Goal: Transaction & Acquisition: Book appointment/travel/reservation

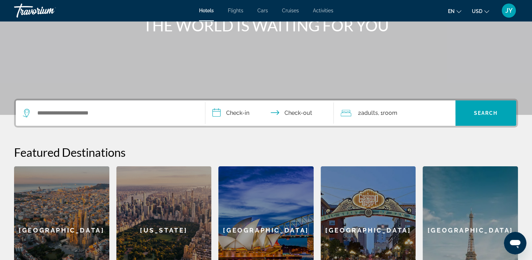
scroll to position [105, 0]
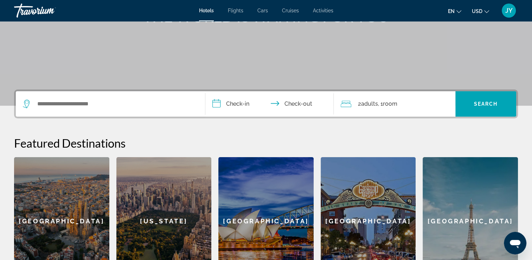
click at [366, 105] on span "Adults" at bounding box center [369, 103] width 17 height 7
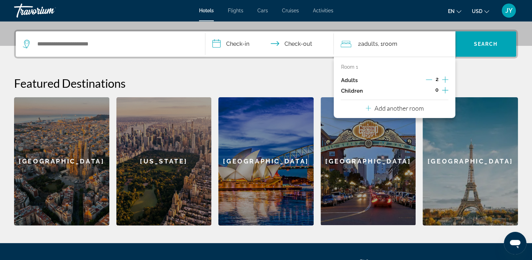
scroll to position [172, 0]
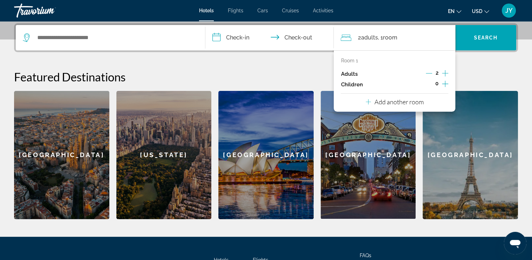
click at [446, 83] on icon "Increment children" at bounding box center [445, 84] width 6 height 6
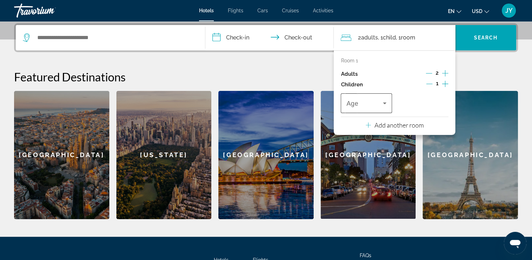
click at [384, 102] on icon "Travelers: 2 adults, 1 child" at bounding box center [384, 103] width 8 height 8
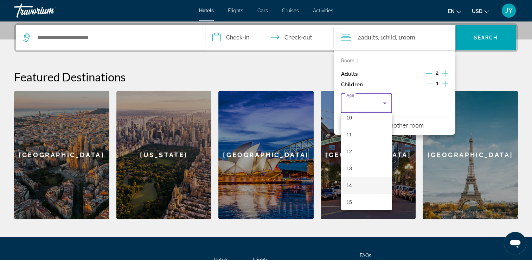
scroll to position [176, 0]
click at [365, 151] on mat-option "12" at bounding box center [366, 150] width 51 height 17
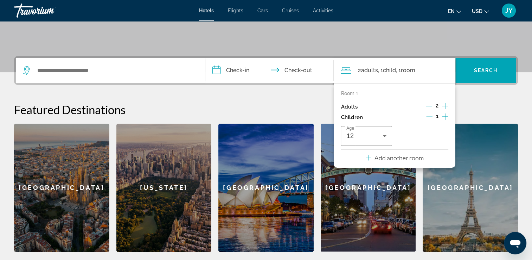
scroll to position [101, 0]
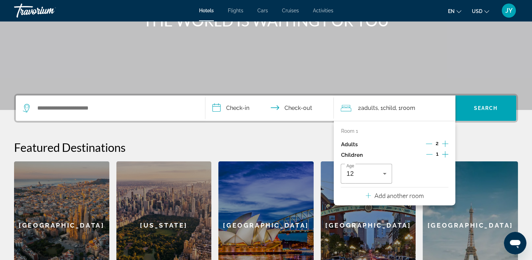
click at [318, 126] on div "**********" at bounding box center [266, 192] width 532 height 196
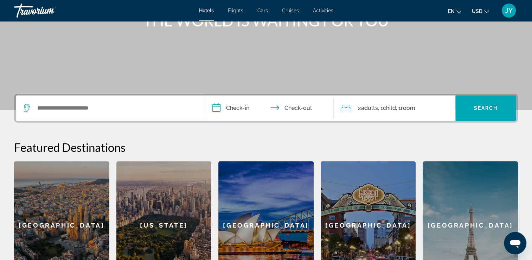
click at [236, 109] on input "**********" at bounding box center [271, 108] width 132 height 27
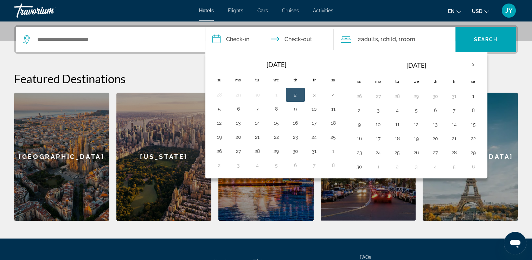
scroll to position [172, 0]
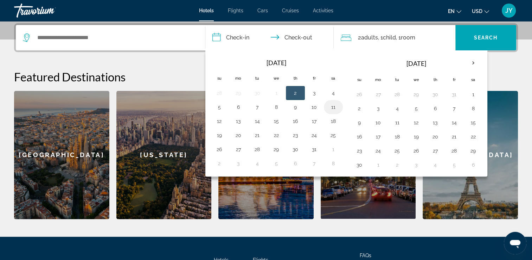
click at [330, 105] on button "11" at bounding box center [333, 107] width 11 height 10
click at [218, 122] on button "12" at bounding box center [219, 121] width 11 height 10
type input "**********"
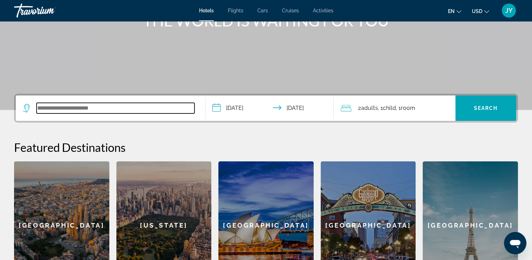
click at [136, 109] on input "Search widget" at bounding box center [116, 108] width 158 height 11
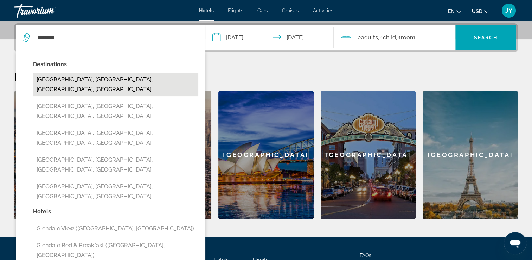
click at [109, 81] on button "[GEOGRAPHIC_DATA], [GEOGRAPHIC_DATA], [GEOGRAPHIC_DATA], [GEOGRAPHIC_DATA]" at bounding box center [115, 84] width 165 height 23
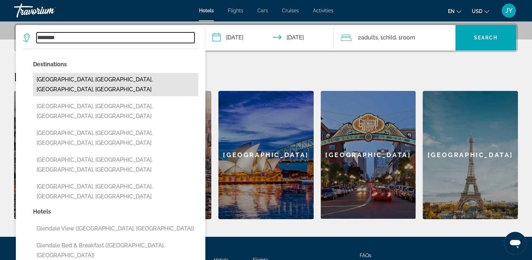
type input "**********"
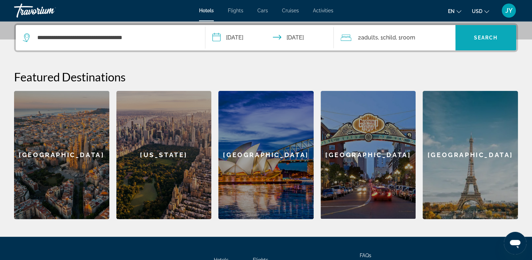
click at [479, 36] on span "Search" at bounding box center [486, 38] width 24 height 6
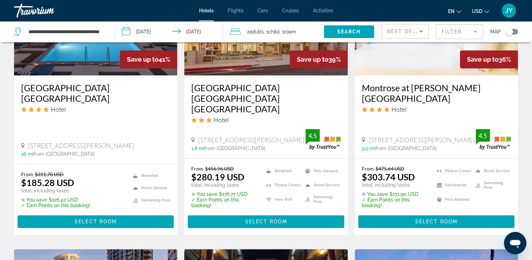
scroll to position [645, 0]
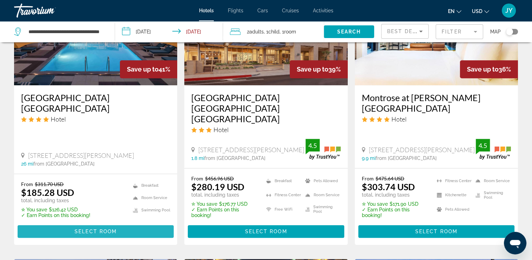
click at [97, 228] on span "Select Room" at bounding box center [96, 231] width 42 height 6
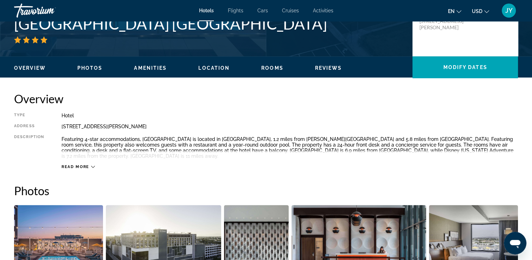
scroll to position [141, 0]
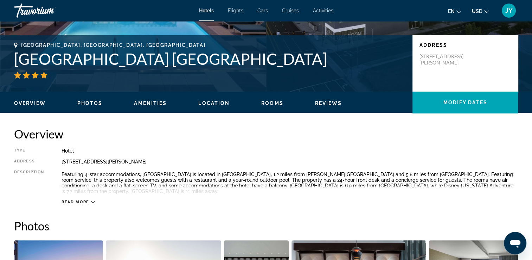
click at [91, 202] on icon "Main content" at bounding box center [93, 202] width 4 height 4
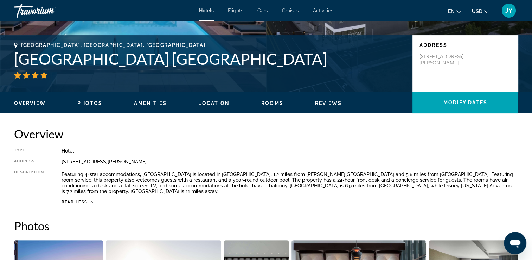
drag, startPoint x: 199, startPoint y: 162, endPoint x: 58, endPoint y: 166, distance: 141.4
click at [58, 166] on div "Type Hotel Address [STREET_ADDRESS][PERSON_NAME] Description Featuring 4-star a…" at bounding box center [266, 176] width 504 height 57
copy div "[STREET_ADDRESS][PERSON_NAME]"
click at [266, 102] on span "Rooms" at bounding box center [272, 103] width 22 height 6
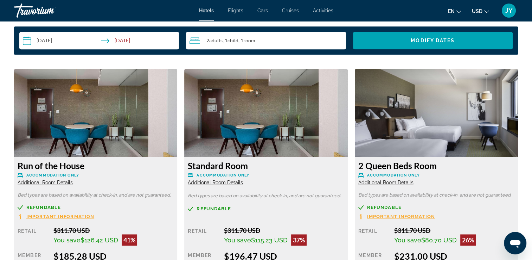
scroll to position [919, 0]
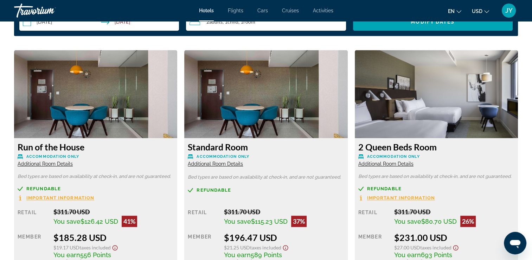
click at [47, 164] on span "Additional Room Details" at bounding box center [45, 164] width 55 height 6
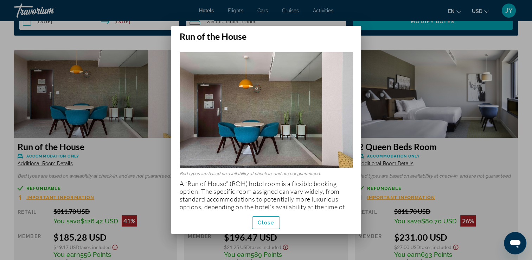
scroll to position [11, 0]
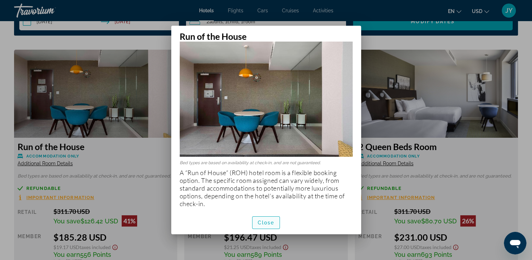
click at [269, 221] on span "Close" at bounding box center [266, 222] width 17 height 6
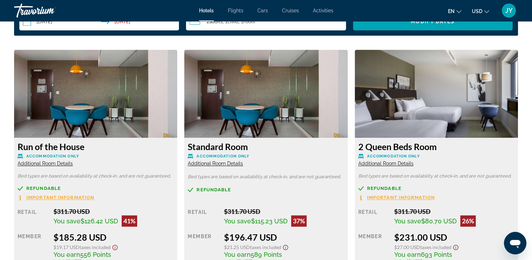
scroll to position [954, 0]
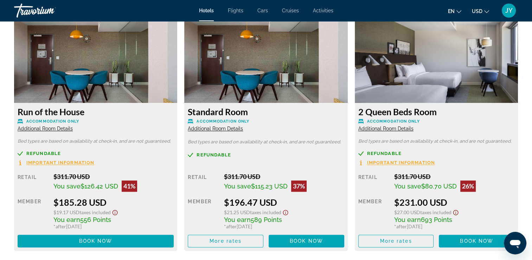
click at [392, 127] on span "Additional Room Details" at bounding box center [385, 129] width 55 height 6
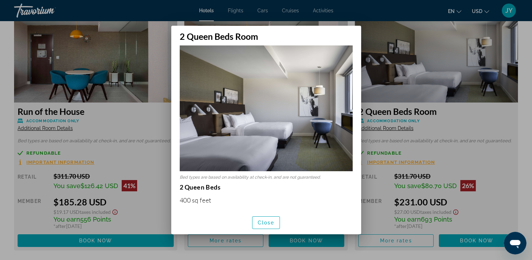
scroll to position [0, 0]
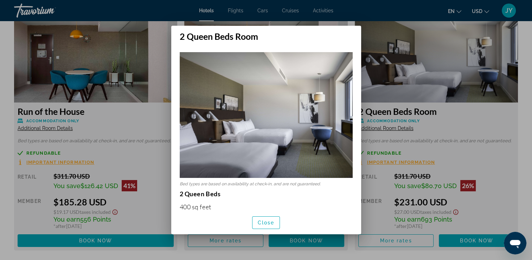
click at [464, 155] on div at bounding box center [266, 130] width 532 height 260
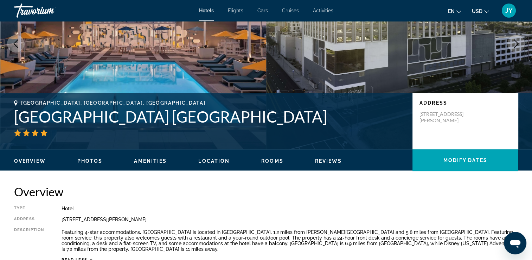
scroll to position [75, 0]
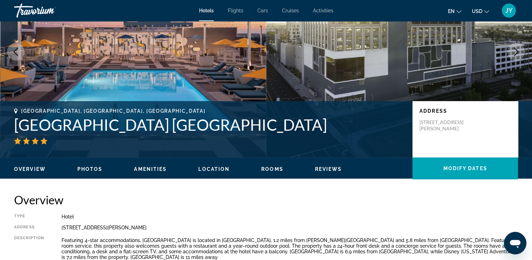
click at [86, 165] on ul "Overview Photos Amenities Location Rooms Reviews Modify Dates" at bounding box center [266, 168] width 504 height 8
click at [87, 168] on span "Photos" at bounding box center [89, 169] width 25 height 6
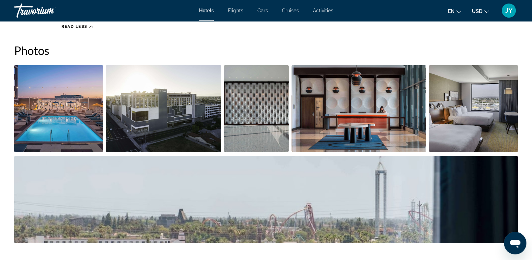
scroll to position [316, 0]
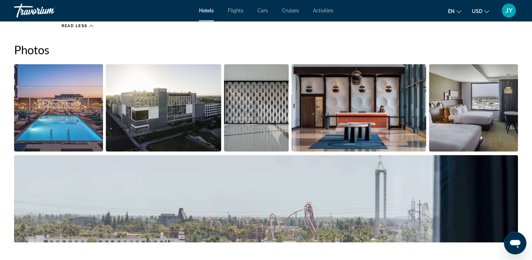
click at [450, 124] on img "Open full-screen image slider" at bounding box center [473, 107] width 89 height 87
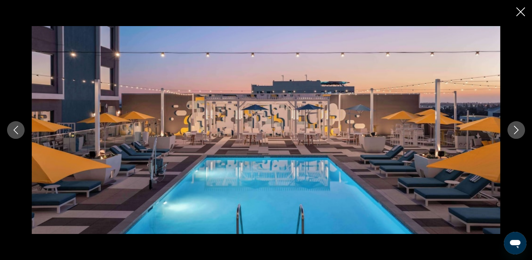
click at [517, 129] on icon "Next image" at bounding box center [516, 130] width 5 height 8
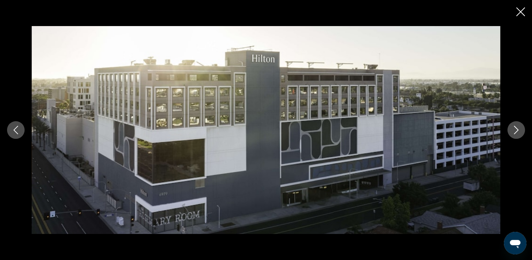
click at [517, 129] on icon "Next image" at bounding box center [516, 130] width 5 height 8
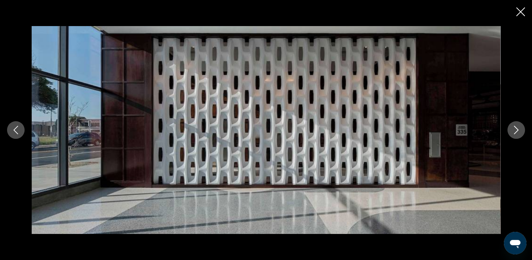
click at [17, 130] on icon "Previous image" at bounding box center [16, 130] width 8 height 8
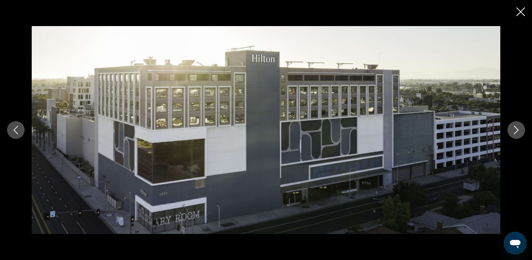
click at [519, 132] on icon "Next image" at bounding box center [516, 130] width 8 height 8
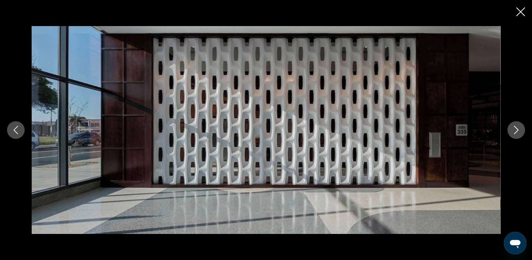
click at [519, 132] on icon "Next image" at bounding box center [516, 130] width 8 height 8
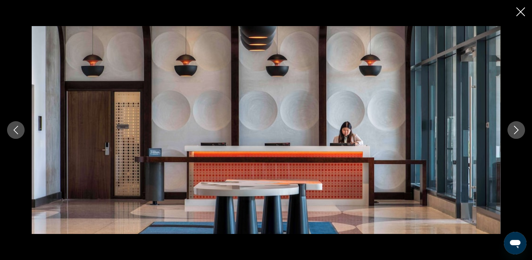
click at [519, 132] on icon "Next image" at bounding box center [516, 130] width 8 height 8
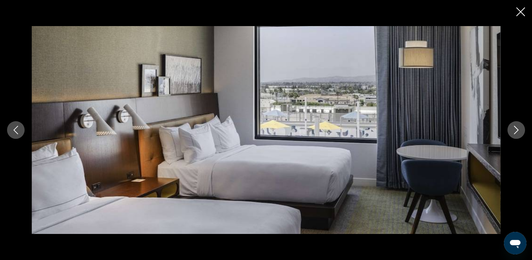
click at [518, 131] on icon "Next image" at bounding box center [516, 130] width 8 height 8
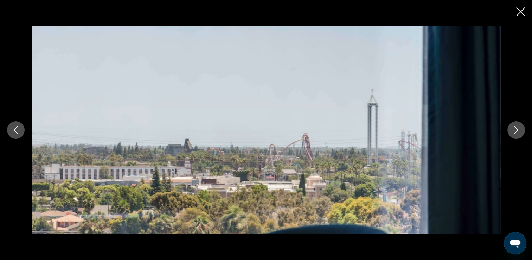
click at [518, 131] on icon "Next image" at bounding box center [516, 130] width 8 height 8
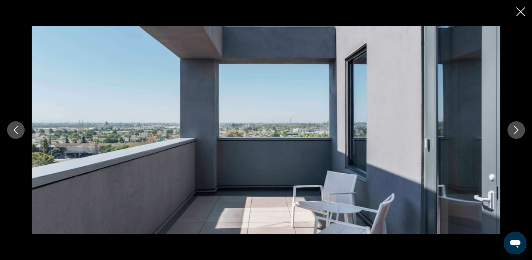
click at [518, 131] on icon "Next image" at bounding box center [516, 130] width 8 height 8
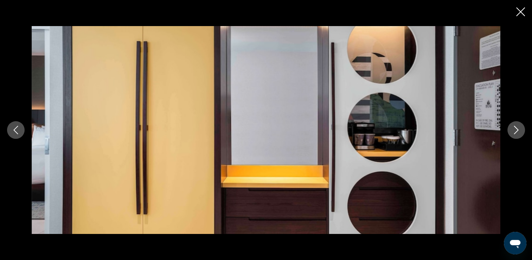
click at [518, 131] on icon "Next image" at bounding box center [516, 130] width 8 height 8
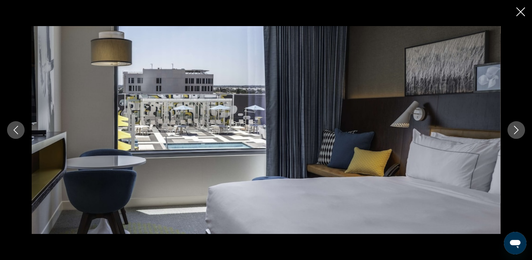
click at [518, 131] on icon "Next image" at bounding box center [516, 130] width 8 height 8
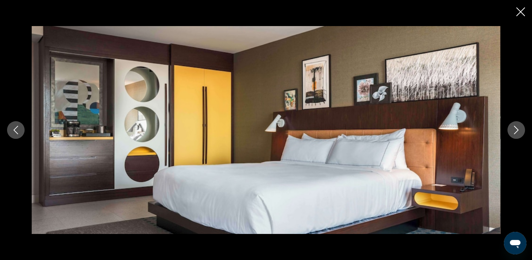
click at [13, 132] on icon "Previous image" at bounding box center [16, 130] width 8 height 8
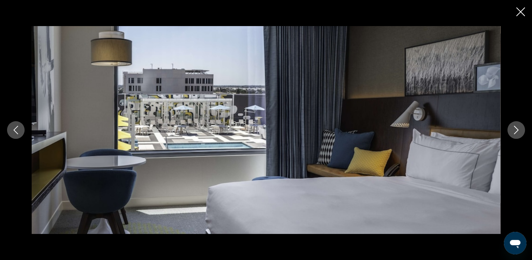
click at [519, 127] on icon "Next image" at bounding box center [516, 130] width 8 height 8
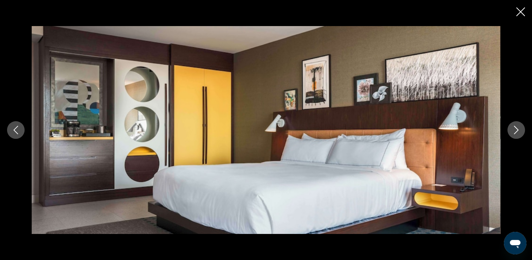
click at [519, 127] on icon "Next image" at bounding box center [516, 130] width 8 height 8
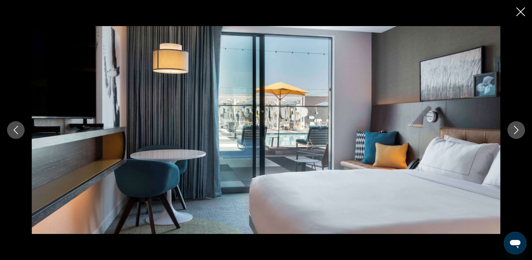
click at [519, 127] on icon "Next image" at bounding box center [516, 130] width 8 height 8
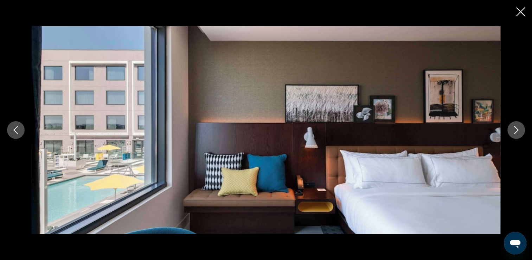
click at [519, 127] on icon "Next image" at bounding box center [516, 130] width 8 height 8
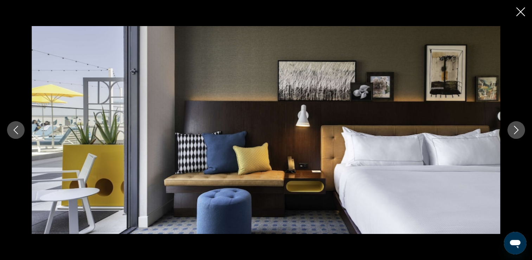
click at [519, 127] on icon "Next image" at bounding box center [516, 130] width 8 height 8
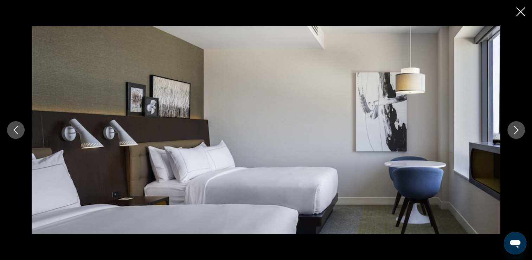
click at [519, 127] on icon "Next image" at bounding box center [516, 130] width 8 height 8
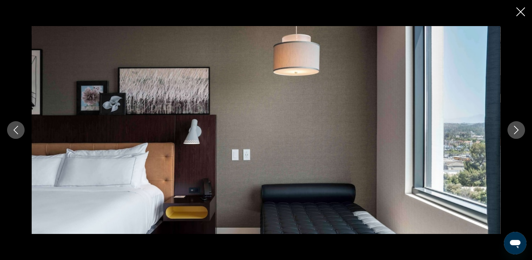
click at [519, 127] on icon "Next image" at bounding box center [516, 130] width 8 height 8
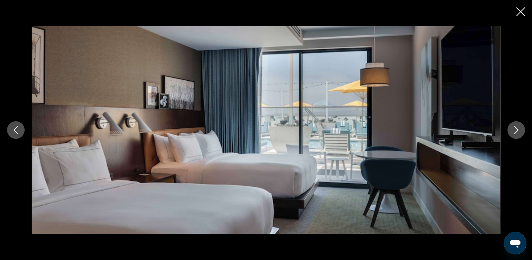
click at [519, 127] on icon "Next image" at bounding box center [516, 130] width 8 height 8
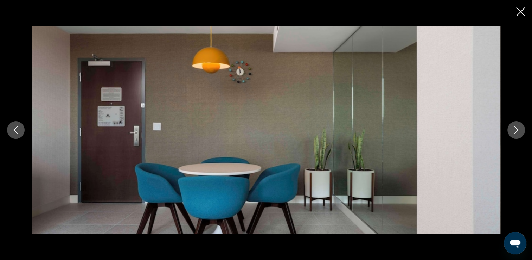
click at [519, 127] on icon "Next image" at bounding box center [516, 130] width 8 height 8
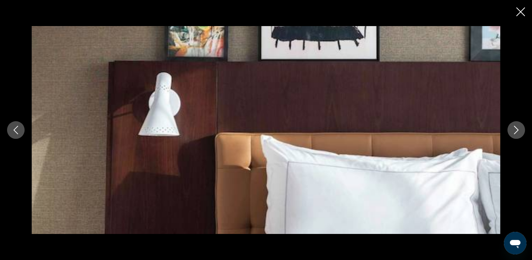
click at [19, 127] on icon "Previous image" at bounding box center [16, 130] width 8 height 8
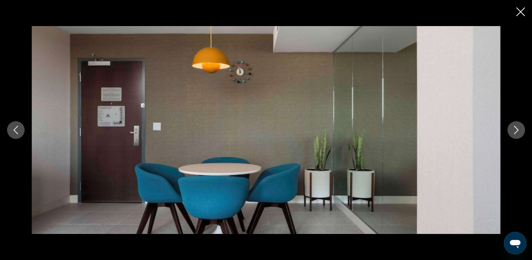
click at [515, 129] on icon "Next image" at bounding box center [516, 130] width 8 height 8
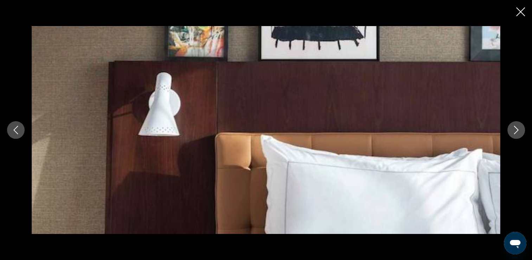
click at [515, 129] on icon "Next image" at bounding box center [516, 130] width 8 height 8
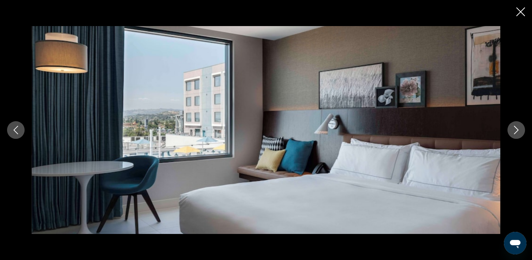
click at [513, 128] on icon "Next image" at bounding box center [516, 130] width 8 height 8
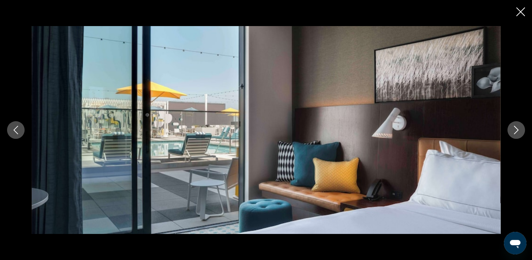
click at [513, 128] on icon "Next image" at bounding box center [516, 130] width 8 height 8
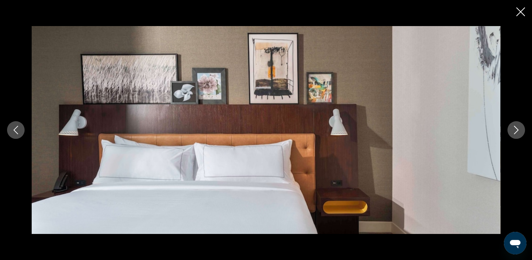
click at [516, 132] on icon "Next image" at bounding box center [516, 130] width 5 height 8
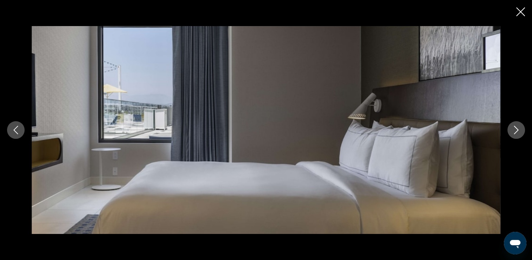
click at [516, 132] on icon "Next image" at bounding box center [516, 130] width 5 height 8
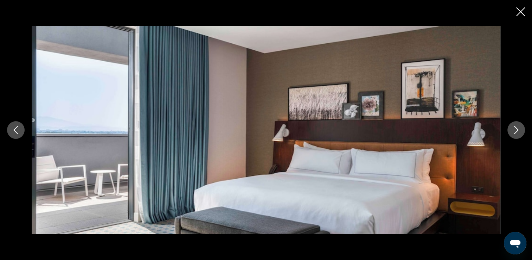
click at [516, 132] on icon "Next image" at bounding box center [516, 130] width 5 height 8
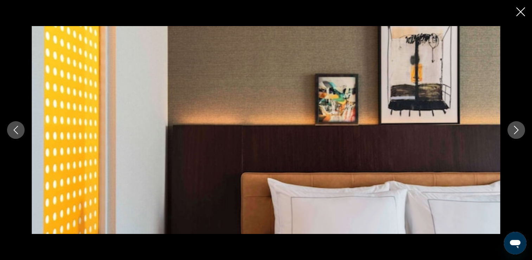
click at [516, 132] on icon "Next image" at bounding box center [516, 130] width 5 height 8
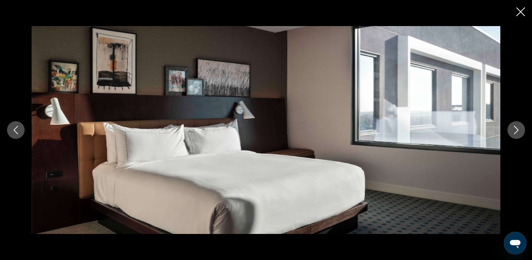
click at [520, 13] on icon "Close slideshow" at bounding box center [520, 11] width 9 height 9
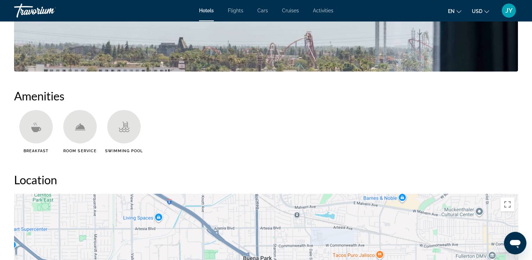
scroll to position [527, 0]
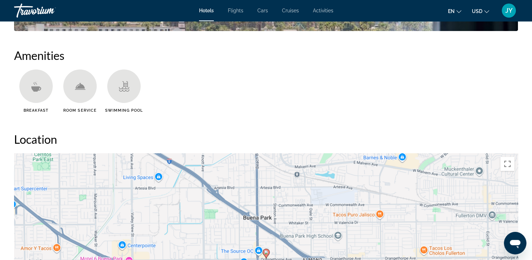
click at [325, 12] on span "Activities" at bounding box center [323, 11] width 20 height 6
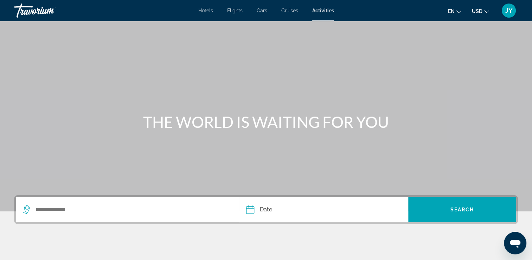
click at [208, 11] on span "Hotels" at bounding box center [205, 11] width 15 height 6
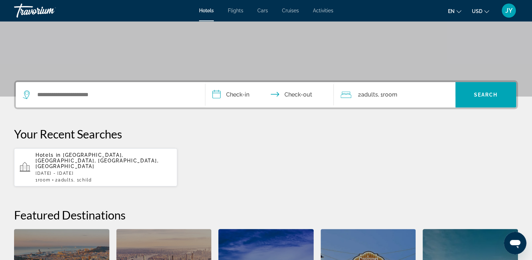
scroll to position [141, 0]
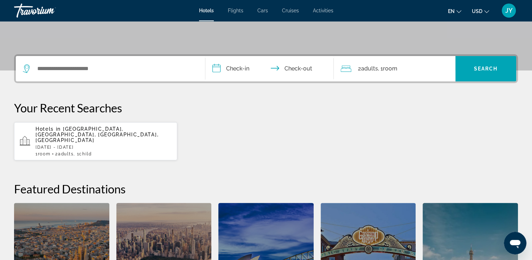
click at [54, 129] on span "Hotels in" at bounding box center [48, 129] width 25 height 6
